Goal: Information Seeking & Learning: Learn about a topic

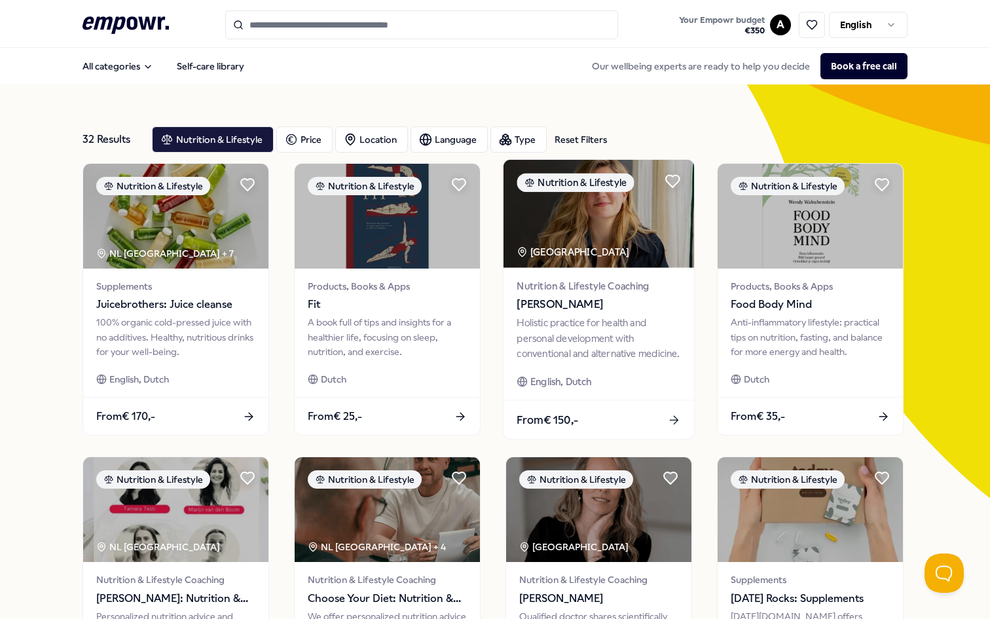
click at [616, 296] on span "[PERSON_NAME]" at bounding box center [599, 304] width 164 height 17
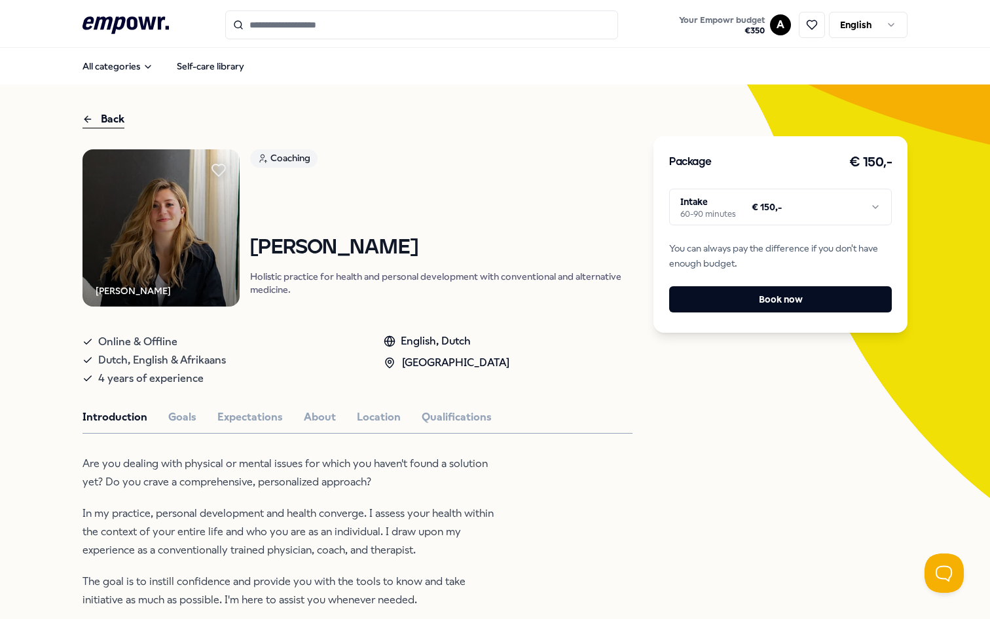
click at [151, 236] on img at bounding box center [160, 227] width 157 height 157
click at [801, 218] on html ".empowr-logo_svg__cls-1{fill:#03032f} Your Empowr budget € 350 A English All ca…" at bounding box center [495, 309] width 990 height 619
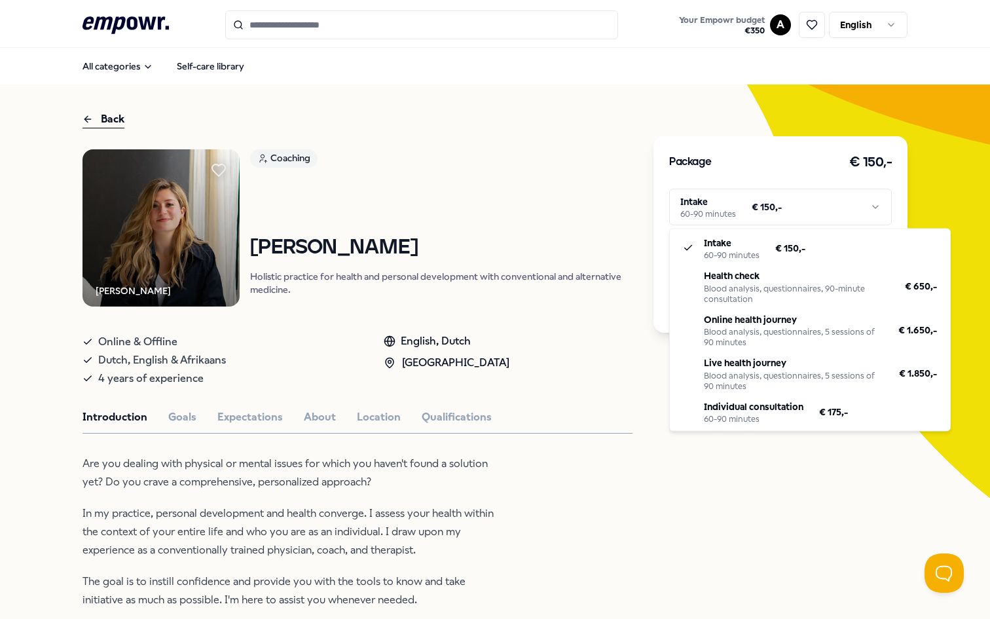
click at [740, 112] on html ".empowr-logo_svg__cls-1{fill:#03032f} Your Empowr budget € 350 A English All ca…" at bounding box center [495, 309] width 990 height 619
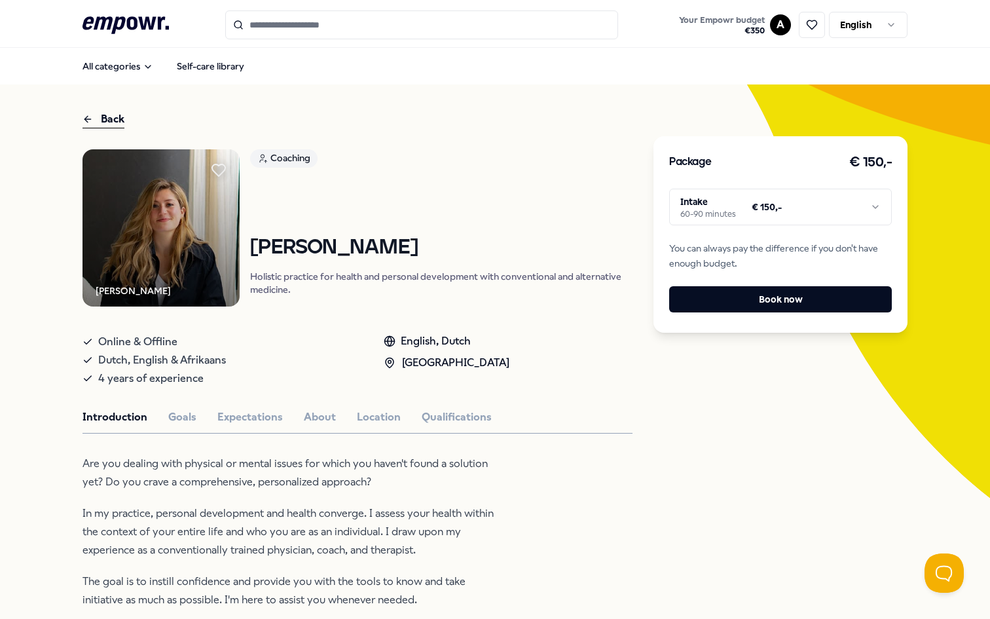
click at [190, 243] on img at bounding box center [160, 227] width 157 height 157
click at [209, 242] on img at bounding box center [160, 227] width 157 height 157
